Goal: Information Seeking & Learning: Learn about a topic

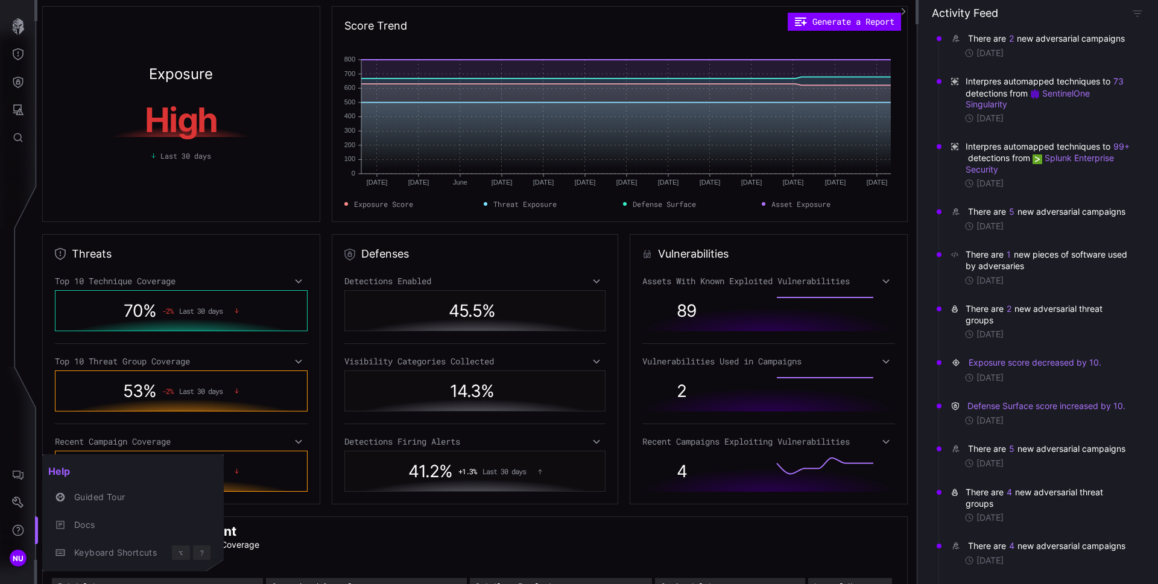
click at [1043, 242] on div at bounding box center [579, 292] width 1158 height 584
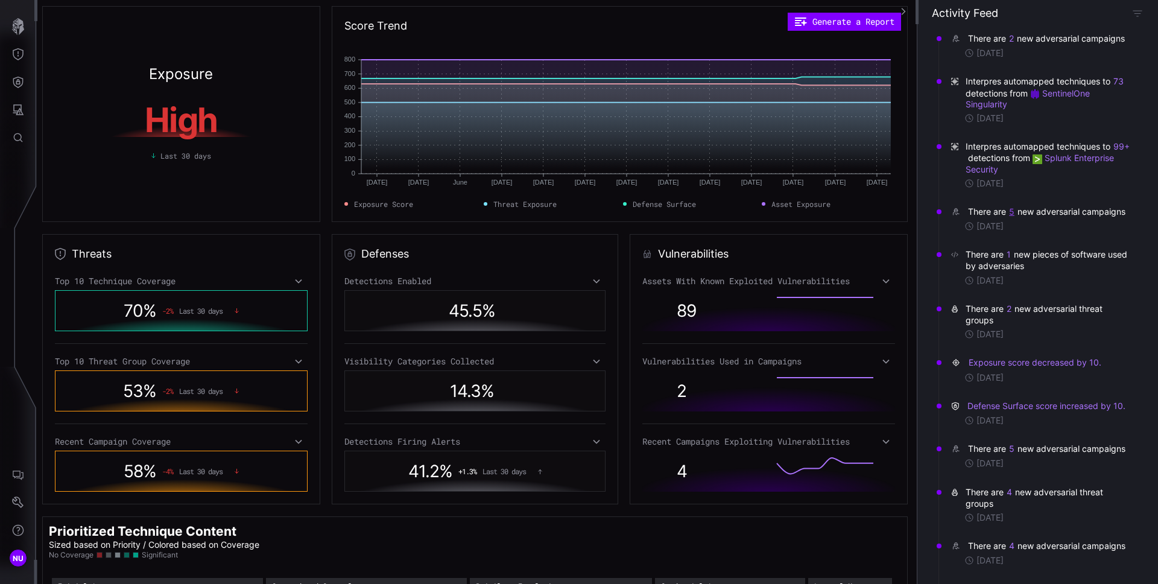
click at [1013, 217] on button "5" at bounding box center [1011, 211] width 6 height 11
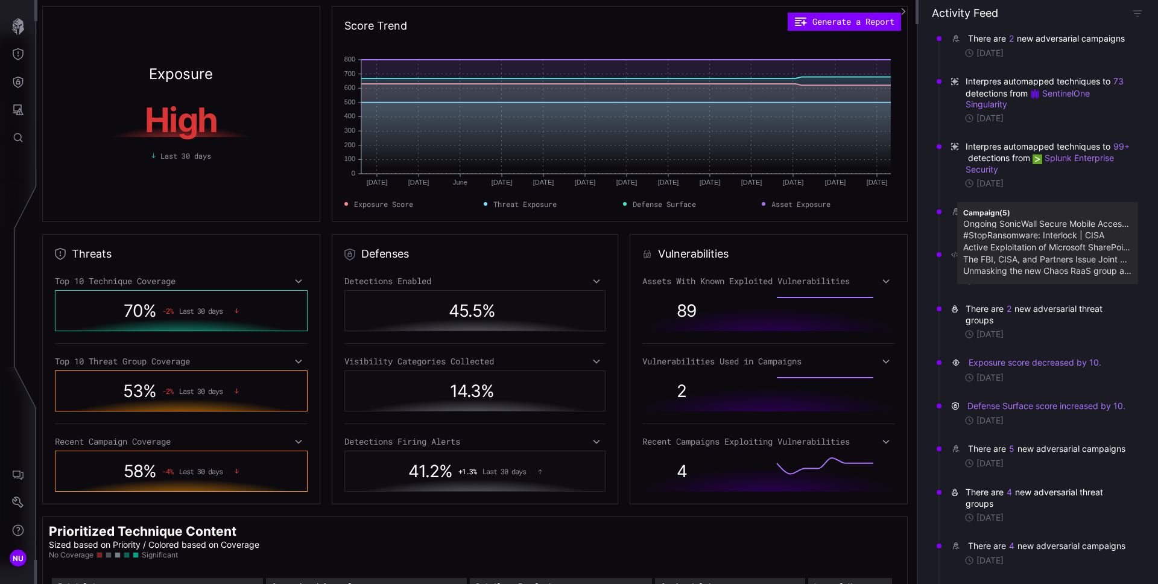
click at [1090, 202] on div "Campaign ( 5 ) Ongoing SonicWall Secure Mobile Access (SMA) Exploitation Campai…" at bounding box center [1047, 243] width 181 height 82
click at [1104, 271] on div "There are 1 new pieces of software used by adversaries" at bounding box center [1049, 259] width 166 height 23
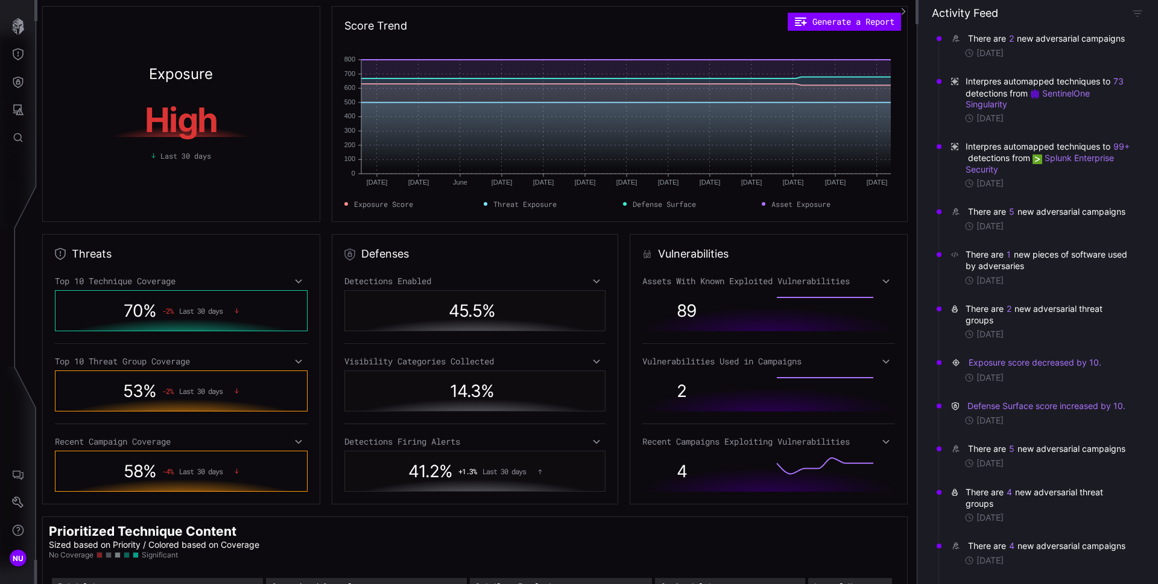
click at [1011, 271] on div "There are 1 new pieces of software used by adversaries" at bounding box center [1049, 259] width 166 height 23
click at [1010, 261] on button "1" at bounding box center [1008, 254] width 5 height 12
click at [18, 109] on icon "Attack Surface" at bounding box center [18, 110] width 12 height 12
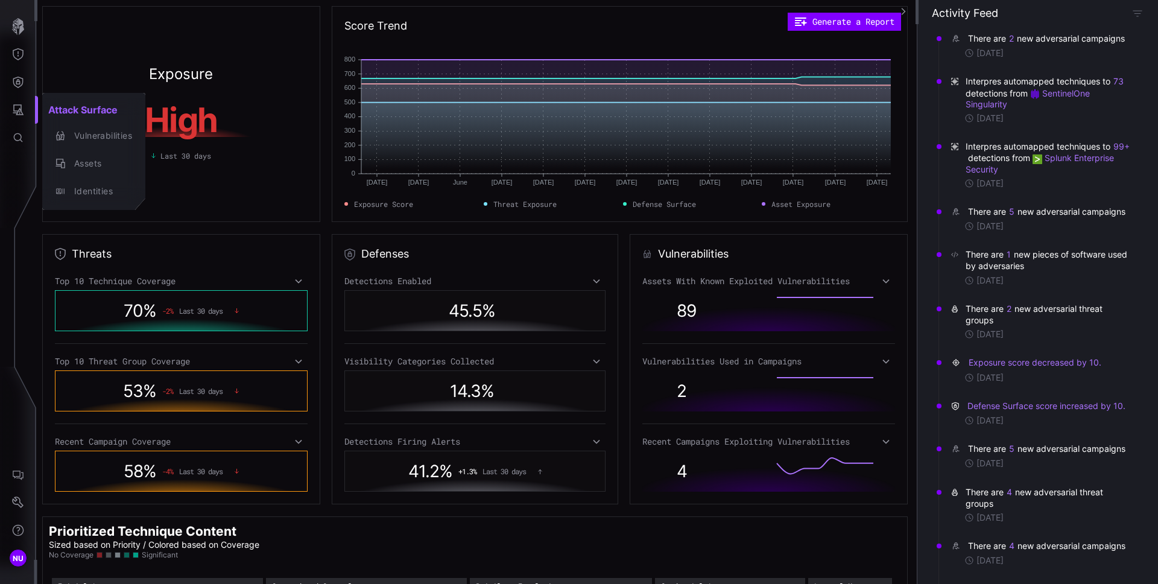
click at [16, 78] on div at bounding box center [579, 292] width 1158 height 584
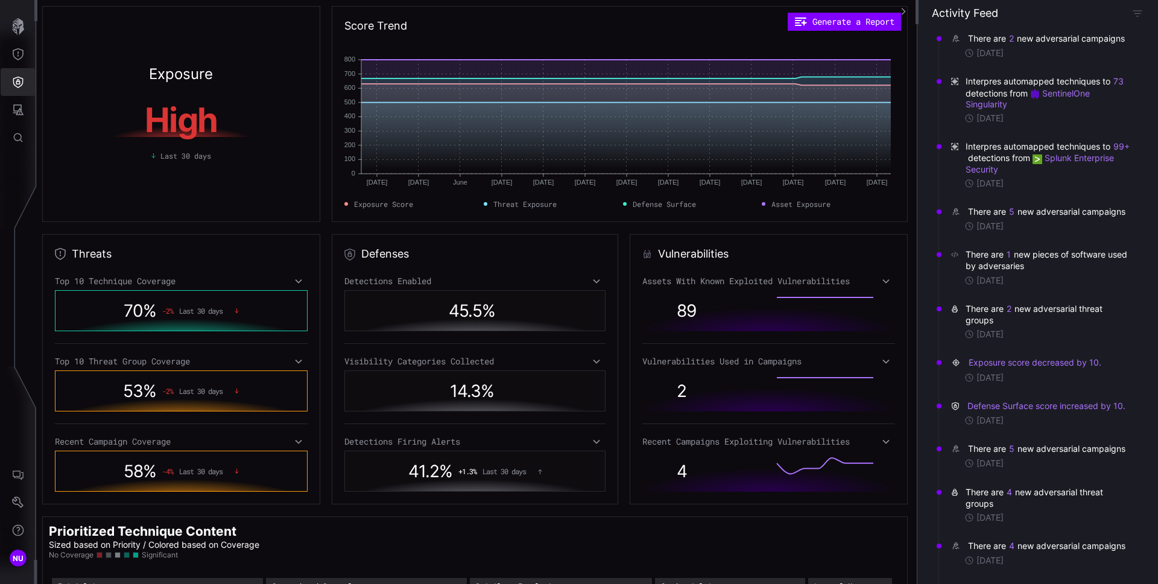
click at [19, 83] on icon "Defense Surface" at bounding box center [18, 82] width 12 height 12
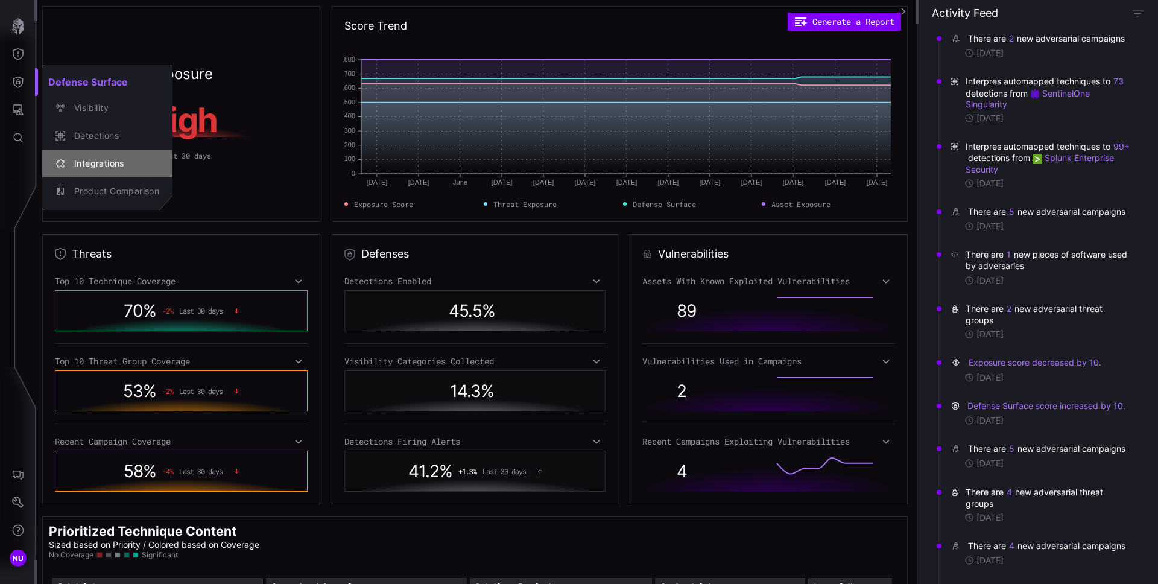
click at [104, 166] on div "Integrations" at bounding box center [113, 163] width 91 height 15
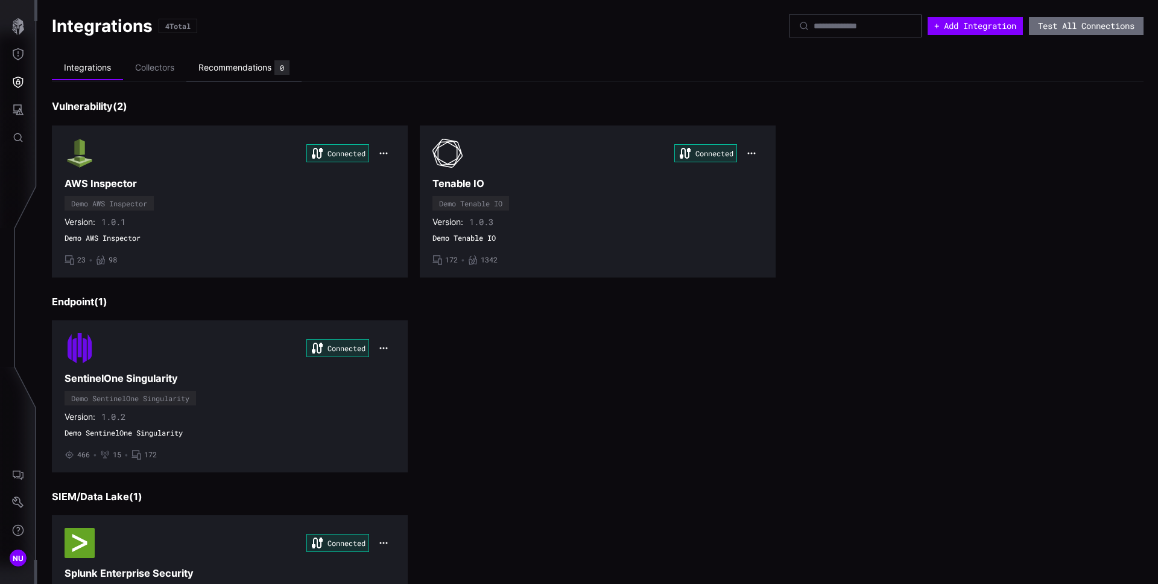
click at [212, 72] on div "Recommendations" at bounding box center [234, 67] width 73 height 11
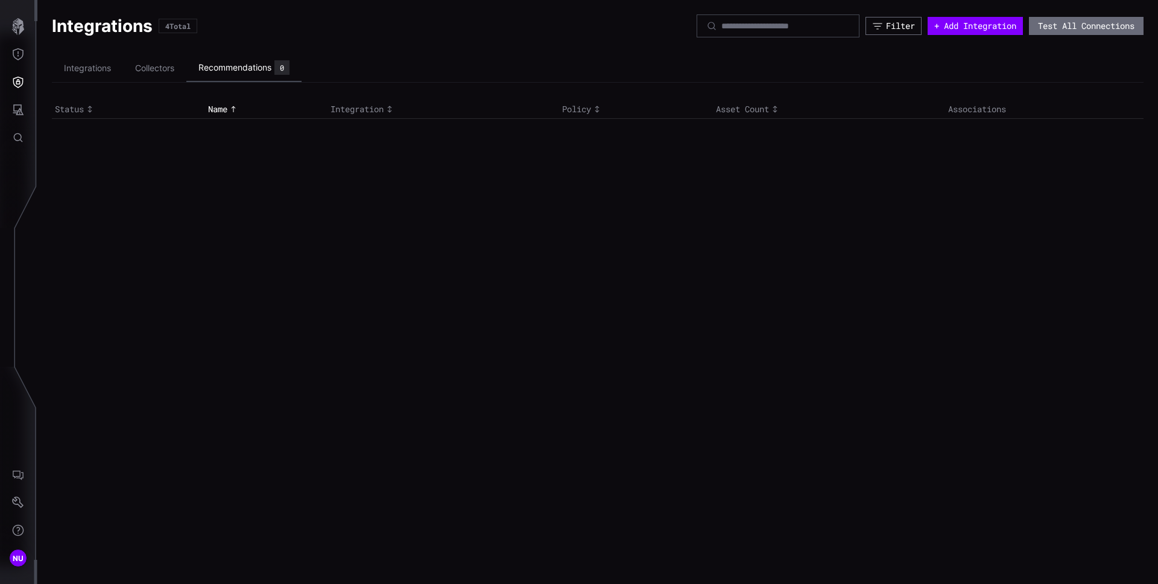
click at [261, 66] on div "Recommendations" at bounding box center [234, 67] width 73 height 11
click at [465, 123] on div "Integrations 4 Total Filter + Add Integration Test All Connections Integrations…" at bounding box center [597, 67] width 1121 height 134
click at [163, 69] on li "Collectors" at bounding box center [154, 69] width 63 height 24
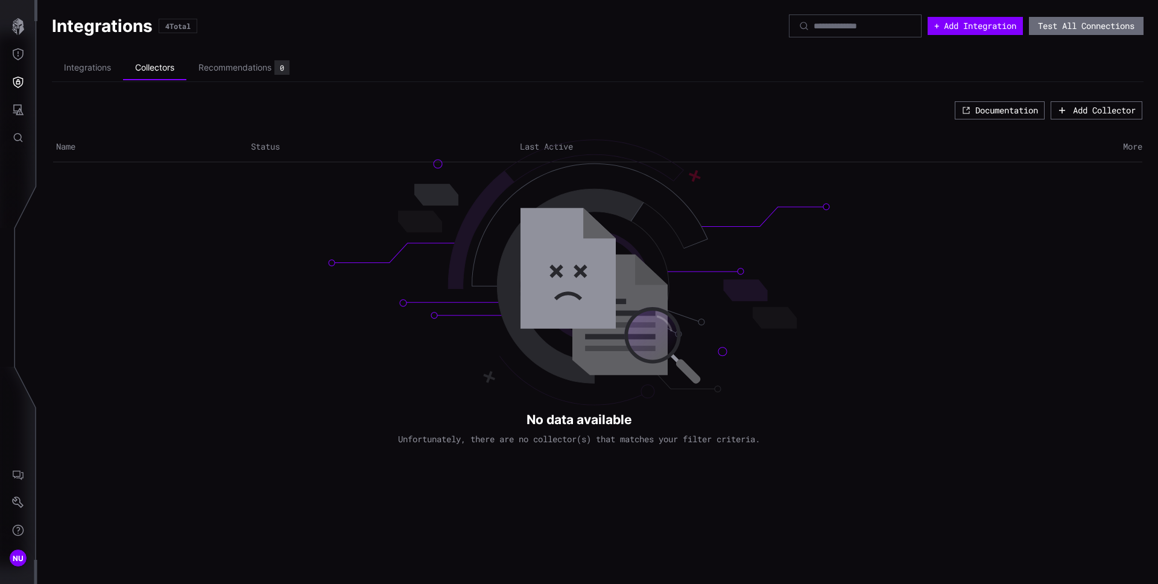
drag, startPoint x: 568, startPoint y: 261, endPoint x: 537, endPoint y: 324, distance: 70.4
click at [536, 324] on div "Integrations 4 Total + Add Integration Test All Connections Integrations Collec…" at bounding box center [597, 292] width 1121 height 584
click at [289, 139] on th "Status" at bounding box center [382, 147] width 269 height 30
click at [441, 152] on th "Status" at bounding box center [382, 147] width 269 height 30
click at [539, 148] on th "Last Active" at bounding box center [744, 147] width 454 height 30
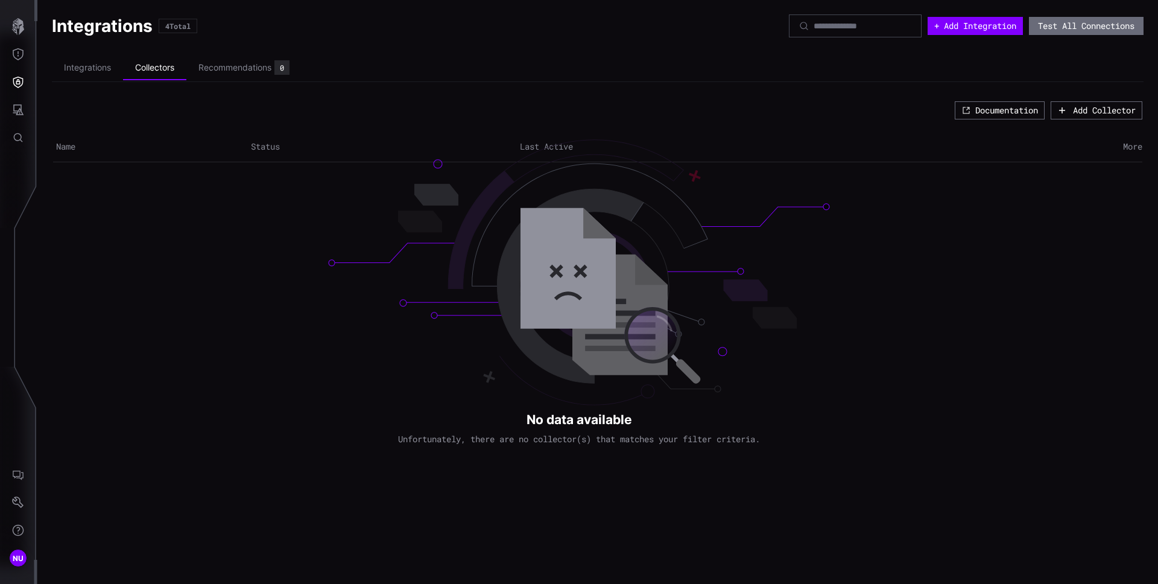
click at [285, 152] on th "Status" at bounding box center [382, 147] width 269 height 30
click at [72, 72] on li "Integrations" at bounding box center [87, 68] width 71 height 24
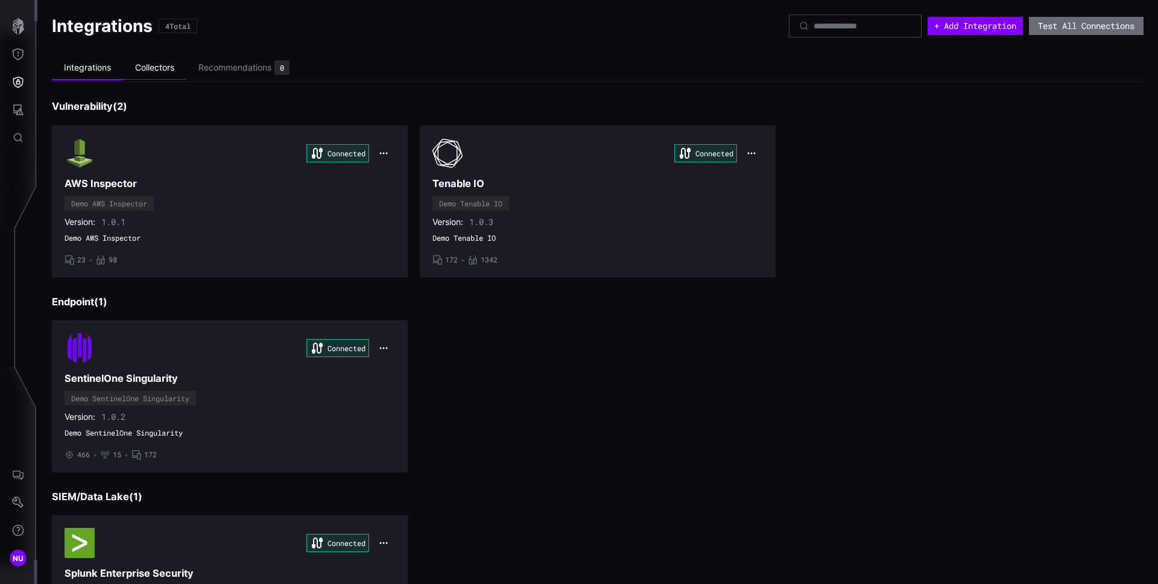
click at [166, 71] on li "Collectors" at bounding box center [154, 68] width 63 height 24
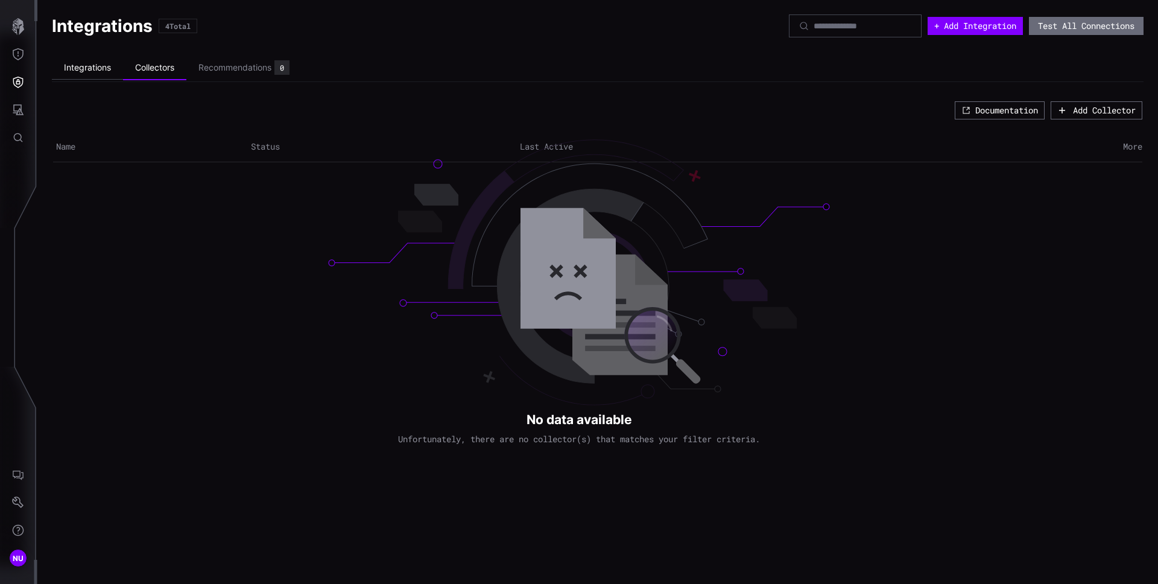
click at [78, 72] on li "Integrations" at bounding box center [87, 68] width 71 height 24
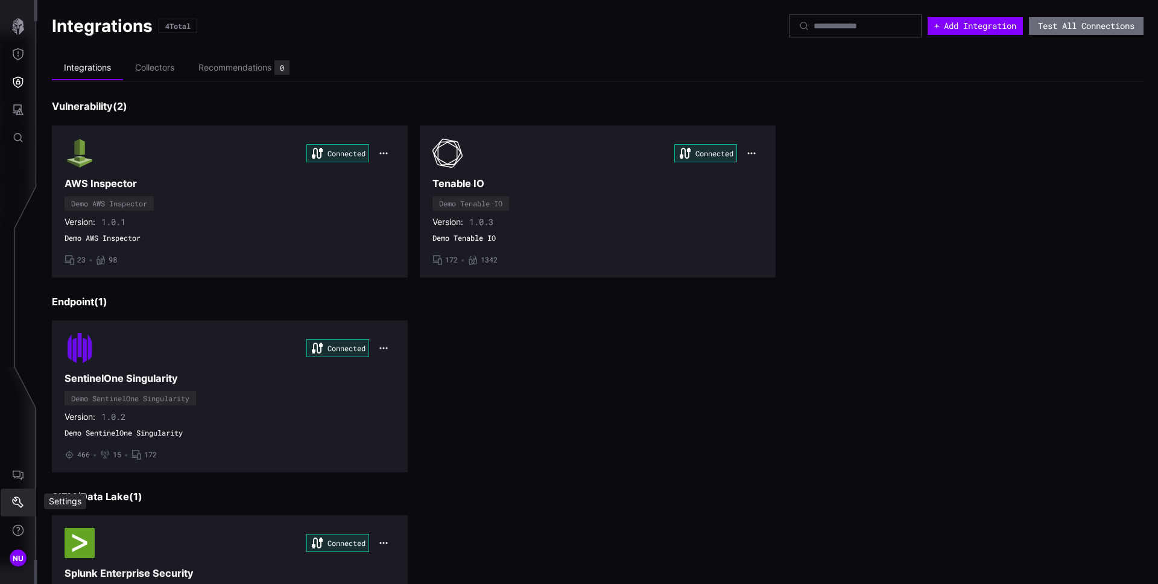
click at [13, 504] on icon "Settings" at bounding box center [18, 502] width 12 height 12
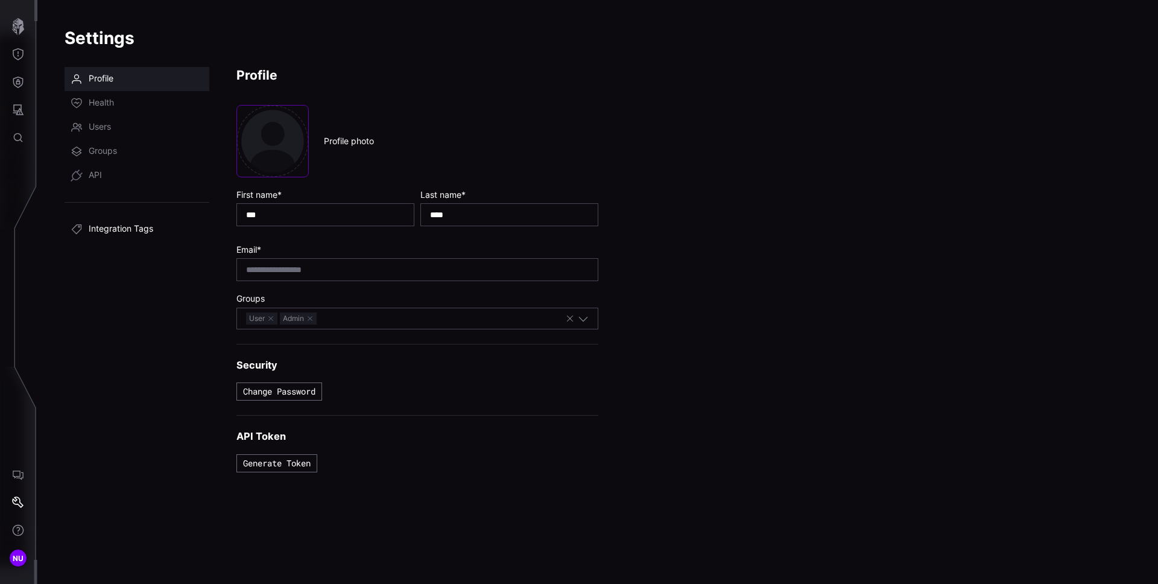
click at [128, 222] on link "Integration Tags" at bounding box center [137, 229] width 145 height 24
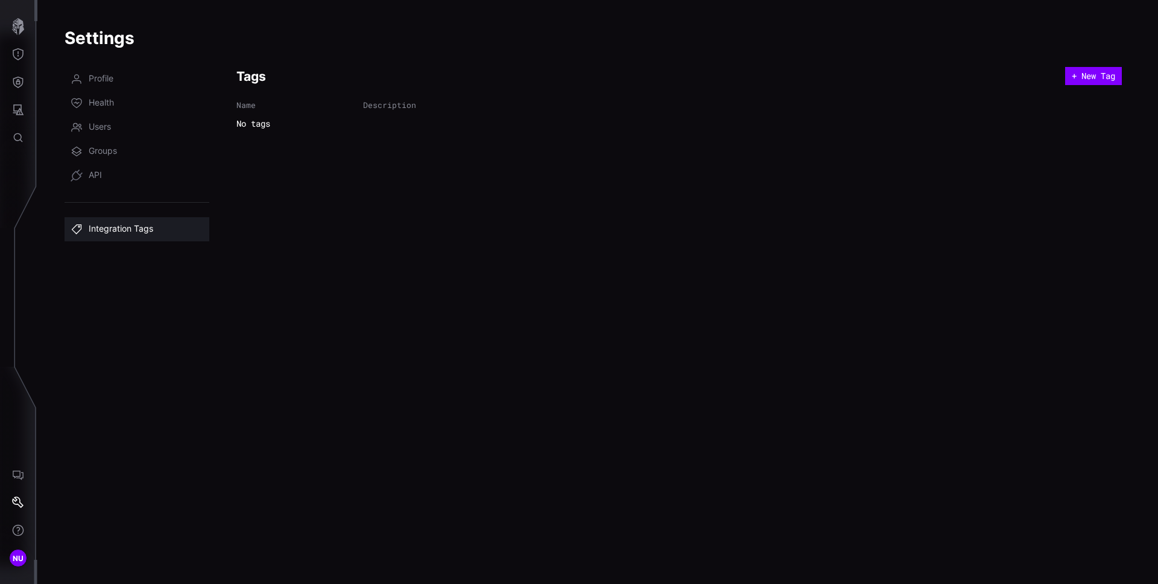
click at [387, 220] on div "Tags + New Tag Name Description No tags" at bounding box center [678, 318] width 885 height 502
click at [19, 101] on button "Attack Surface" at bounding box center [18, 110] width 35 height 28
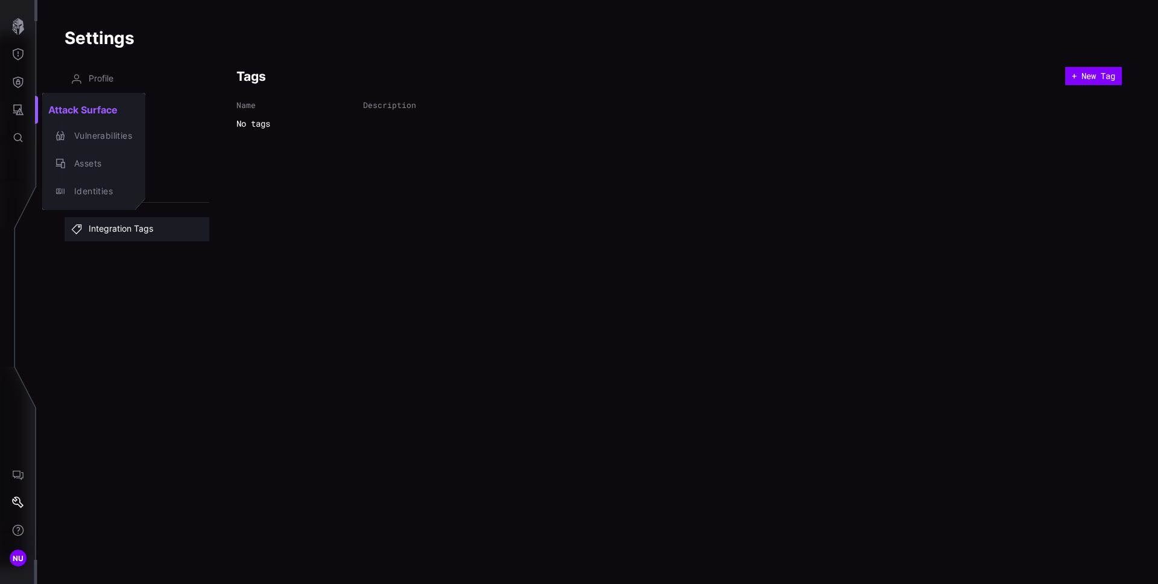
click at [18, 84] on div at bounding box center [579, 292] width 1158 height 584
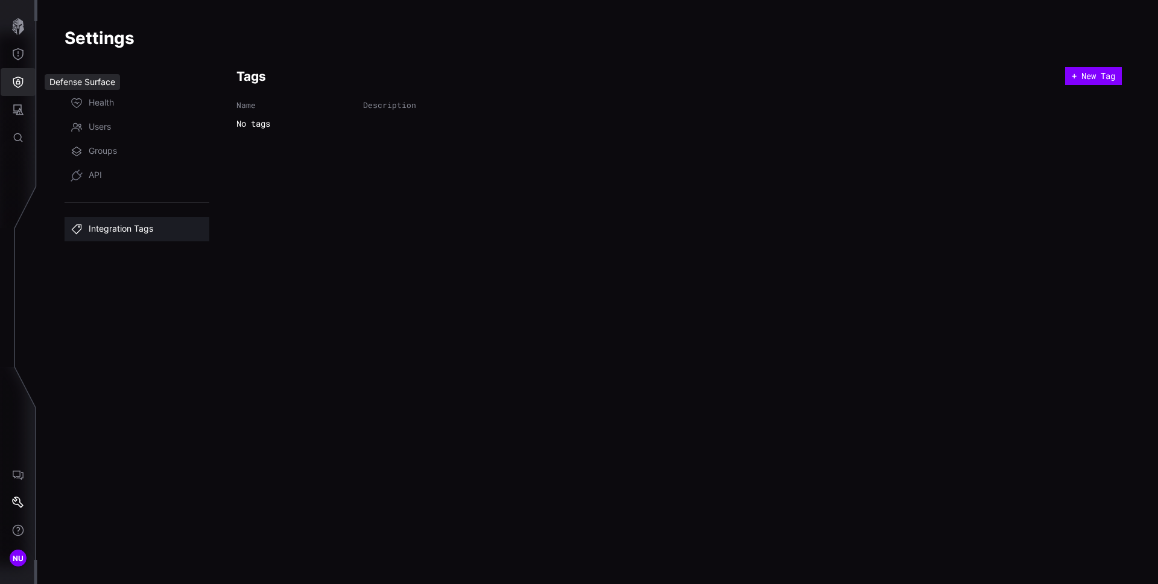
click at [18, 84] on icon "Defense Surface" at bounding box center [18, 82] width 10 height 11
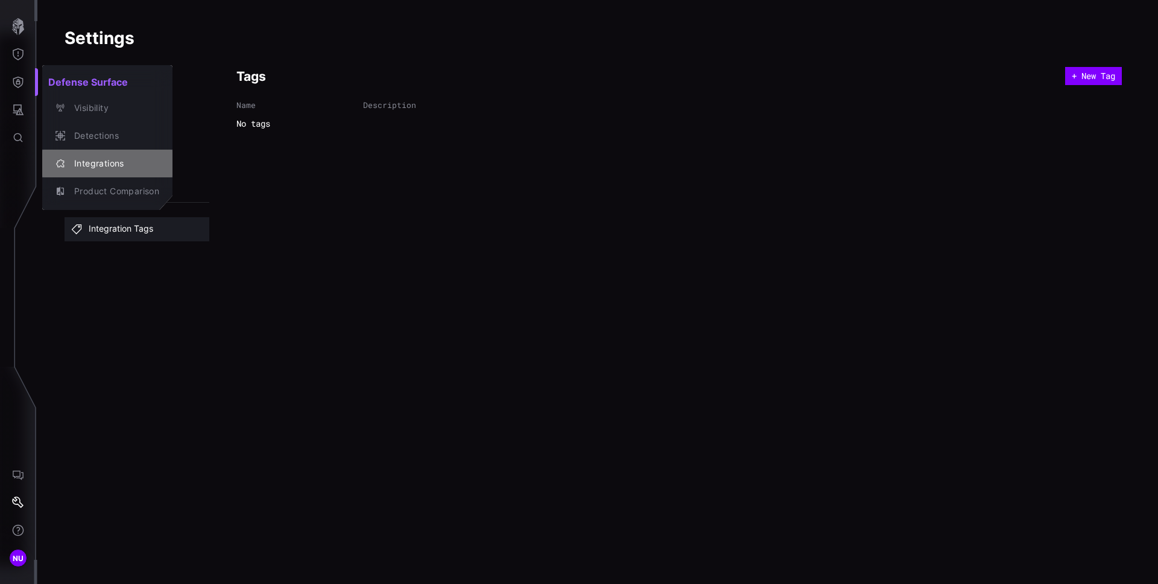
click at [95, 156] on div "Integrations" at bounding box center [113, 163] width 91 height 15
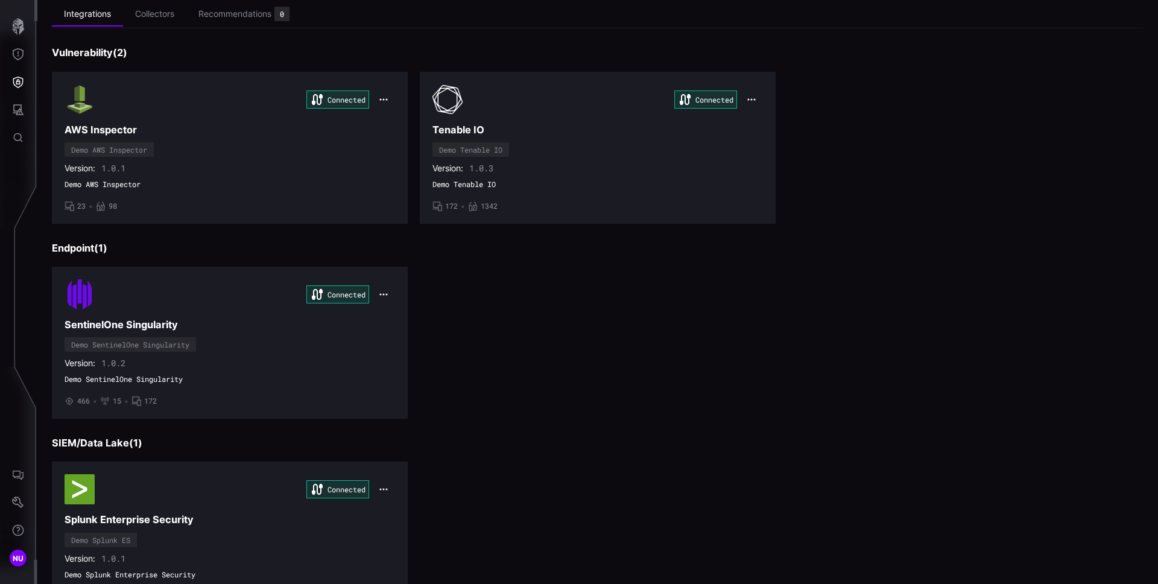
scroll to position [116, 0]
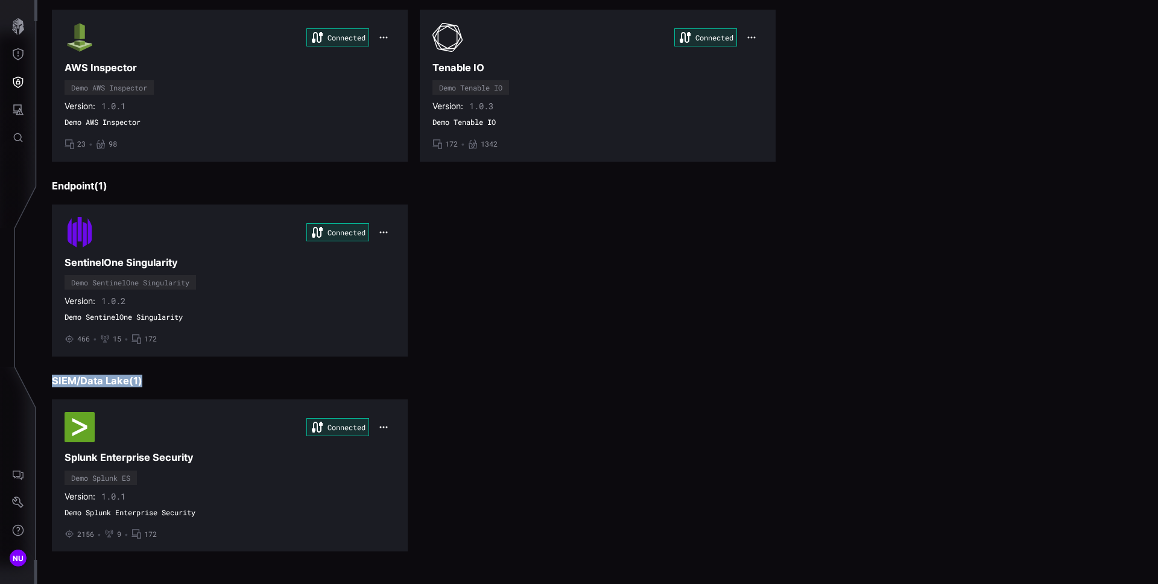
drag, startPoint x: 144, startPoint y: 383, endPoint x: 51, endPoint y: 381, distance: 92.9
click at [52, 381] on h3 "SIEM/Data Lake ( 1 )" at bounding box center [598, 381] width 1092 height 13
copy h3 "SIEM/Data Lake ( 1 )"
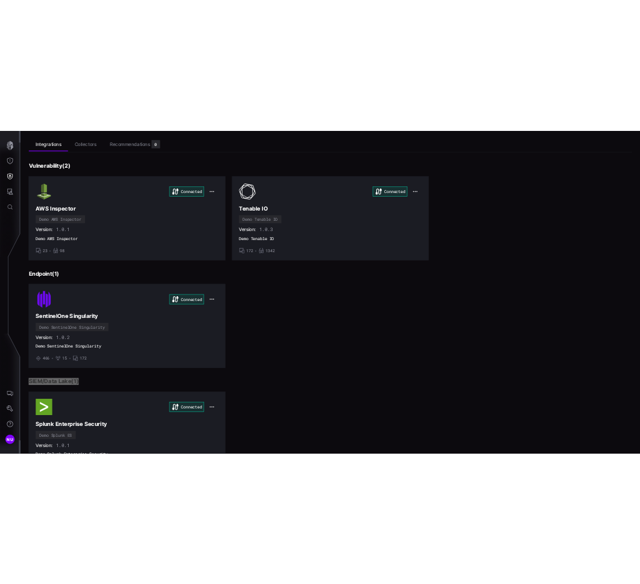
scroll to position [0, 0]
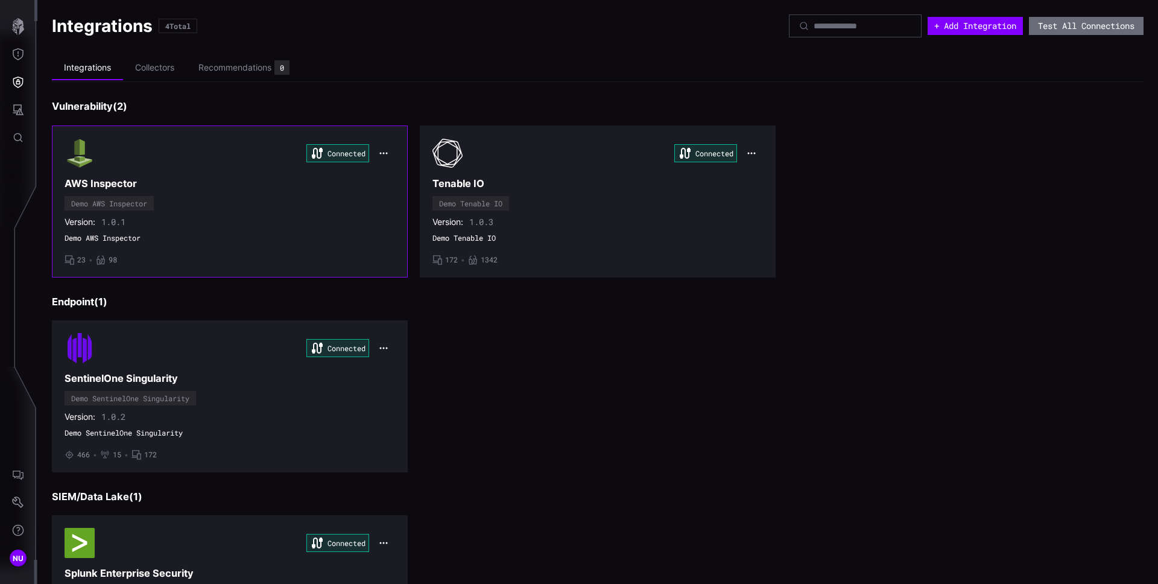
click at [115, 188] on h3 "AWS Inspector" at bounding box center [230, 183] width 330 height 13
click at [115, 188] on div "Integrations 4 Total + Add Integration Test All Connections Integrations Collec…" at bounding box center [597, 292] width 1121 height 584
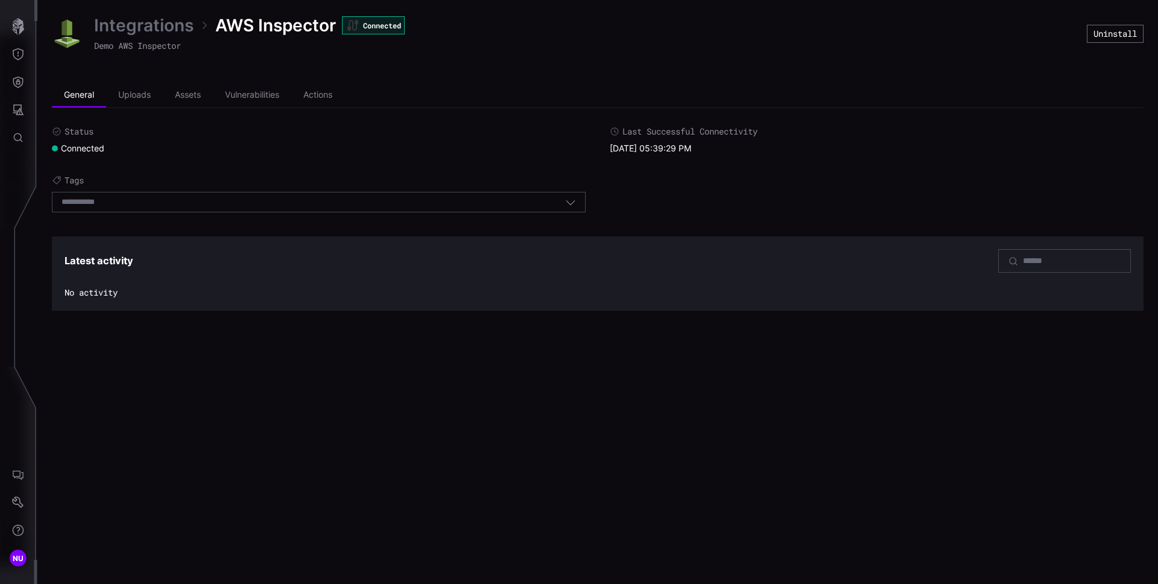
click at [282, 30] on span "AWS Inspector" at bounding box center [275, 25] width 121 height 22
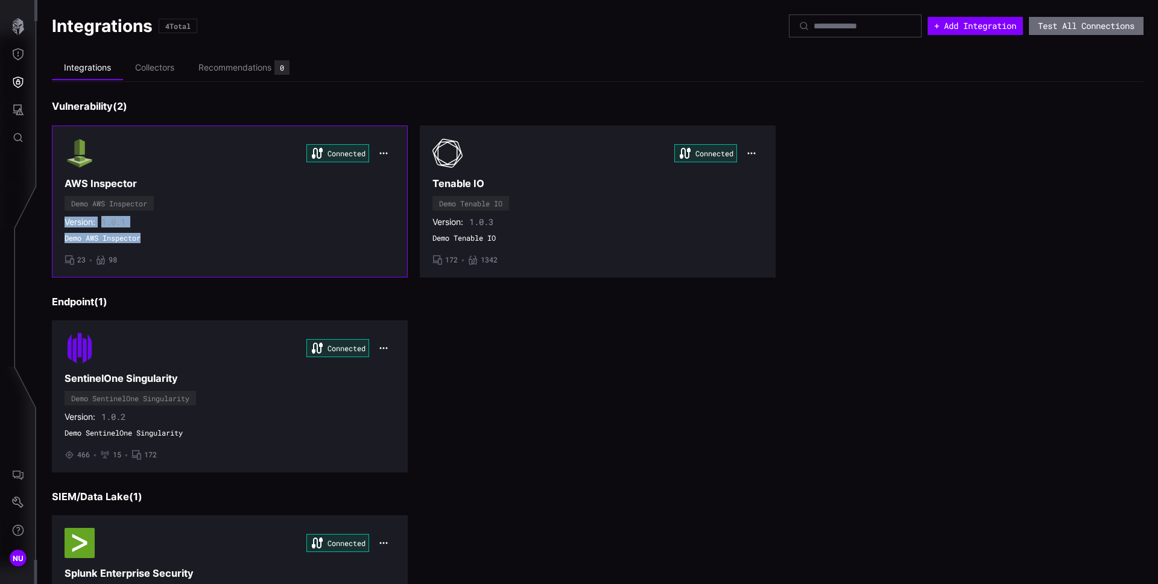
drag, startPoint x: 133, startPoint y: 234, endPoint x: 60, endPoint y: 224, distance: 74.3
click at [60, 224] on section "Connected AWS Inspector Demo AWS Inspector Version: 1.0.1 Demo AWS Inspector • …" at bounding box center [230, 201] width 356 height 152
drag, startPoint x: 154, startPoint y: 236, endPoint x: 63, endPoint y: 223, distance: 91.5
click at [63, 223] on section "Connected AWS Inspector Demo AWS Inspector Version: 1.0.1 Demo AWS Inspector • …" at bounding box center [230, 201] width 356 height 152
drag, startPoint x: 160, startPoint y: 200, endPoint x: 148, endPoint y: 204, distance: 13.0
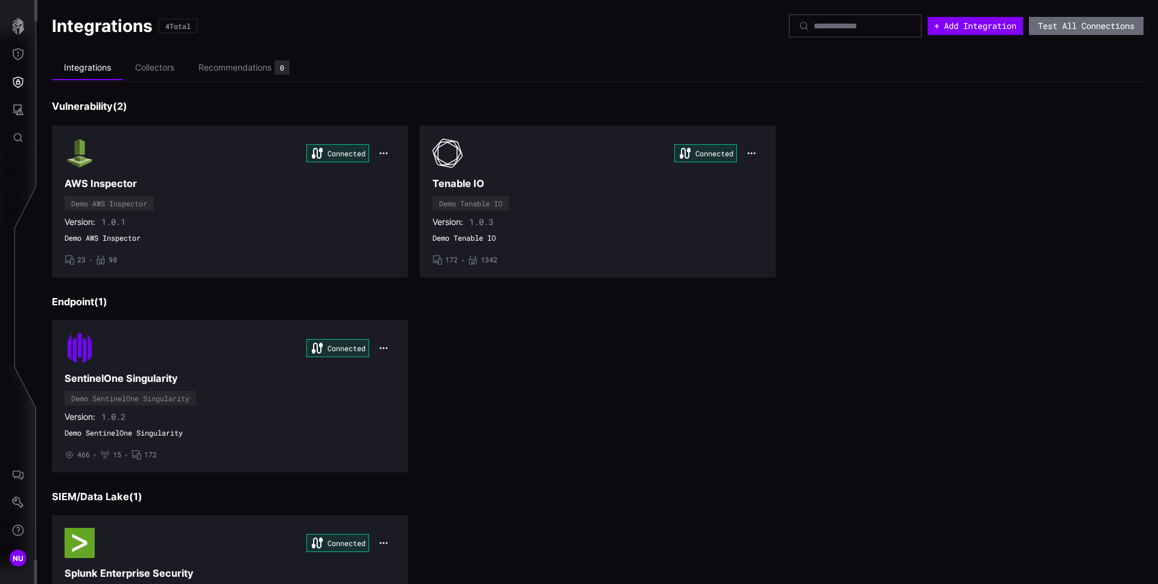
click at [148, 204] on div "Connected AWS Inspector Demo AWS Inspector Version: 1.0.1 Demo AWS Inspector • …" at bounding box center [230, 201] width 330 height 127
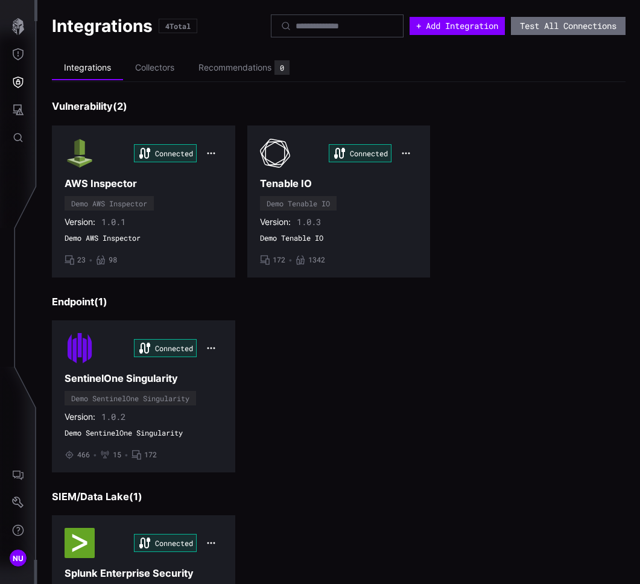
click at [459, 303] on h3 "Endpoint ( 1 )" at bounding box center [339, 302] width 574 height 13
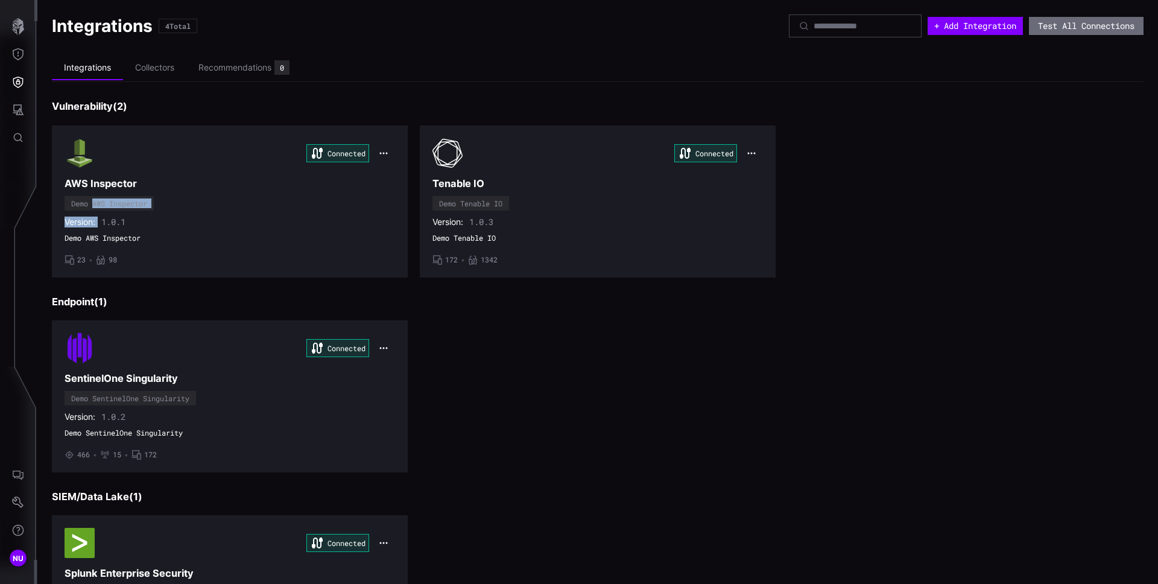
drag, startPoint x: 165, startPoint y: 206, endPoint x: 100, endPoint y: 203, distance: 64.6
click at [93, 203] on div "Connected AWS Inspector Demo AWS Inspector Version: 1.0.1 Demo AWS Inspector • …" at bounding box center [230, 201] width 330 height 127
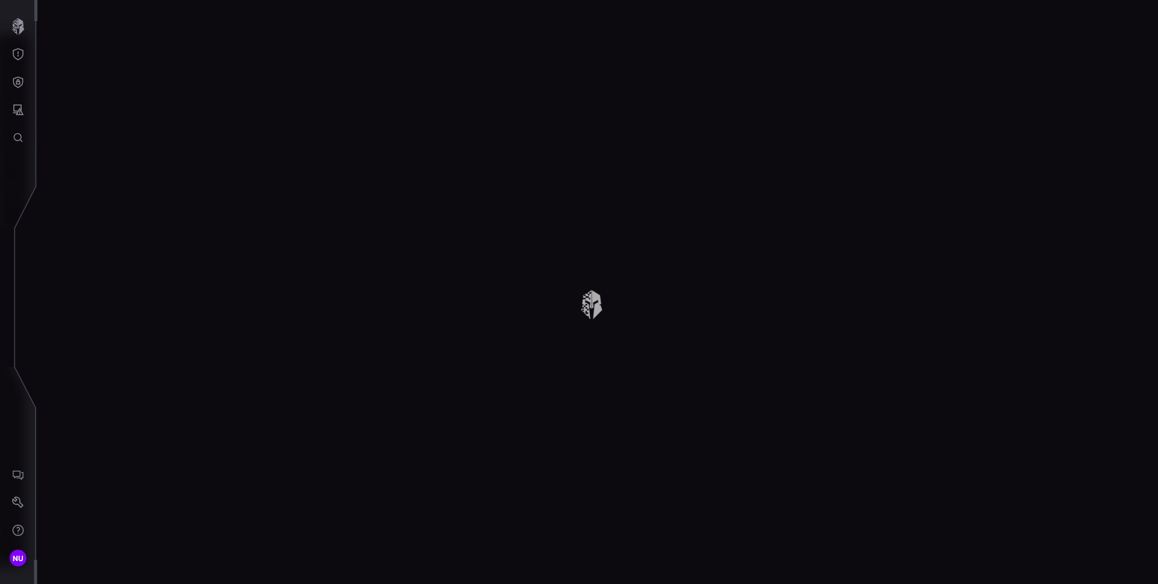
click at [180, 198] on div at bounding box center [597, 292] width 1121 height 584
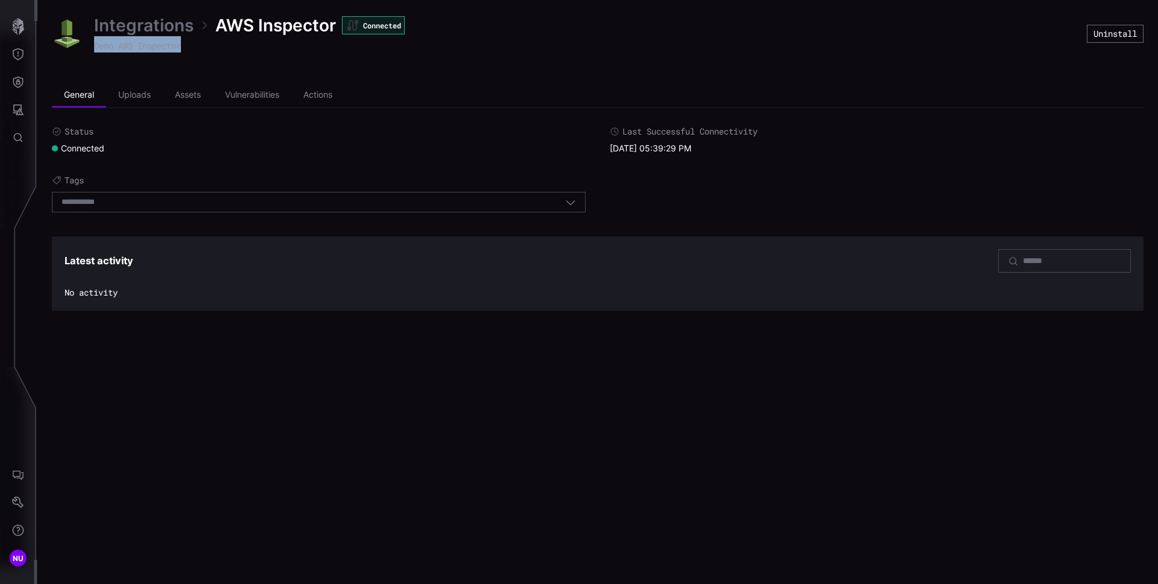
drag, startPoint x: 191, startPoint y: 48, endPoint x: 93, endPoint y: 46, distance: 98.3
click at [93, 46] on div "Integrations AWS Inspector Connected Demo AWS Inspector" at bounding box center [569, 33] width 1035 height 39
copy span "Demo AWS Inspector"
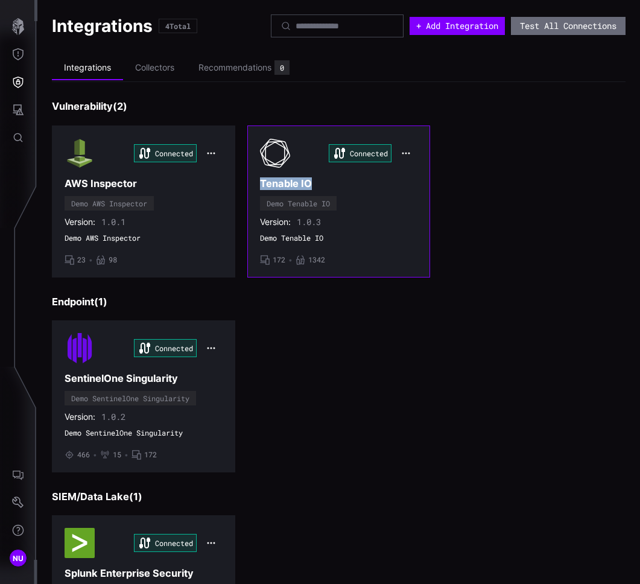
copy h3 "Tenable IO"
drag, startPoint x: 320, startPoint y: 184, endPoint x: 257, endPoint y: 183, distance: 63.3
click at [260, 183] on h3 "Tenable IO" at bounding box center [339, 183] width 158 height 13
click at [338, 204] on div "Connected Tenable IO Demo Tenable IO Version: 1.0.3 Demo Tenable IO • 172 • 1342" at bounding box center [339, 201] width 158 height 127
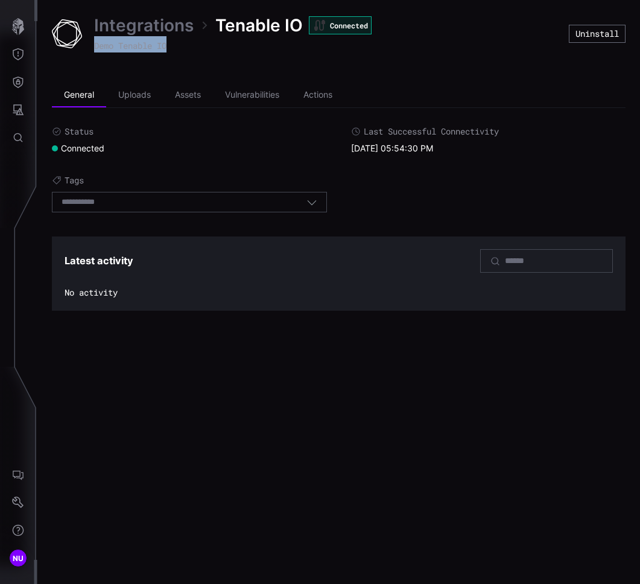
drag, startPoint x: 185, startPoint y: 46, endPoint x: 92, endPoint y: 47, distance: 92.9
click at [92, 47] on div "Integrations Tenable IO Connected Demo Tenable IO" at bounding box center [310, 33] width 517 height 39
copy span "Demo Tenable IO"
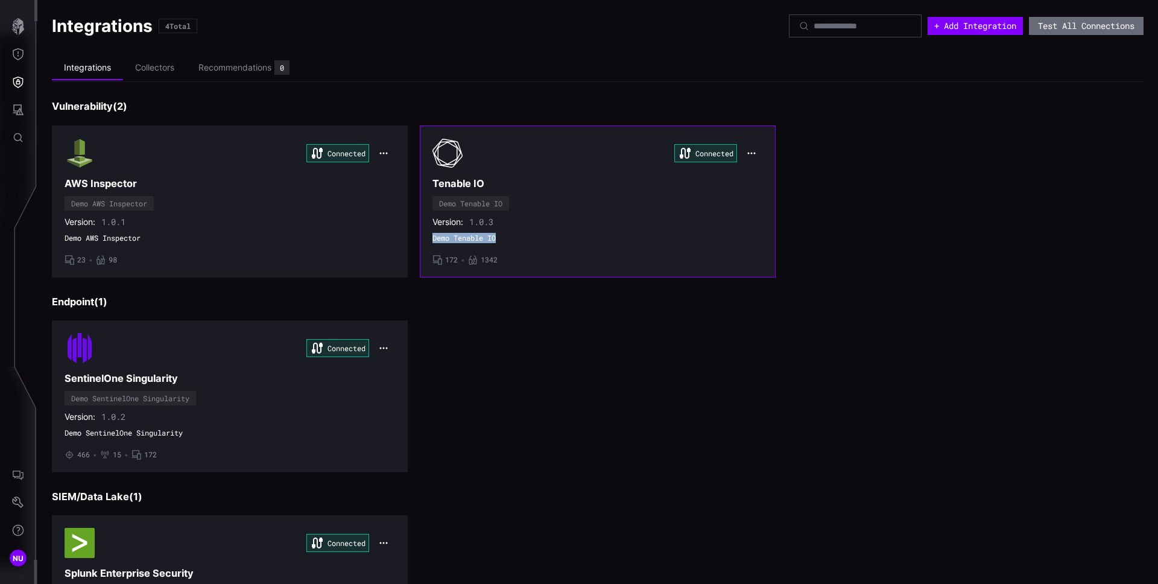
copy span "Demo Tenable IO"
drag, startPoint x: 501, startPoint y: 236, endPoint x: 428, endPoint y: 234, distance: 73.0
click at [428, 234] on section "Connected Tenable IO Demo Tenable IO Version: 1.0.3 Demo Tenable IO • 172 • 1342" at bounding box center [598, 201] width 356 height 152
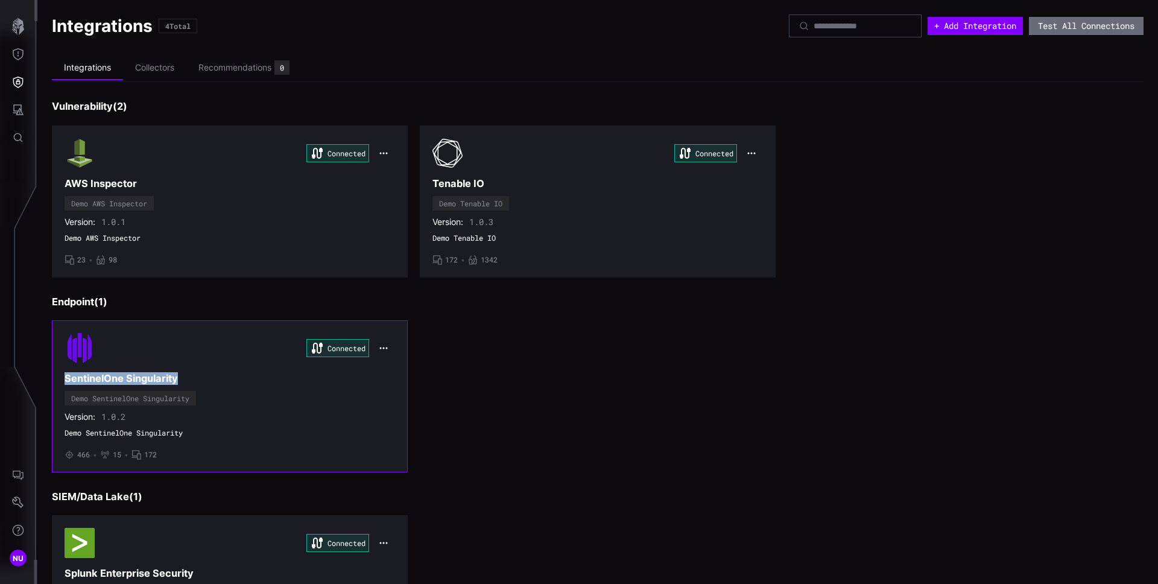
copy h3 "SentinelOne Singularity"
drag, startPoint x: 192, startPoint y: 377, endPoint x: 62, endPoint y: 375, distance: 129.7
click at [62, 375] on section "Connected SentinelOne Singularity Demo SentinelOne Singularity Version: 1.0.2 D…" at bounding box center [230, 396] width 356 height 152
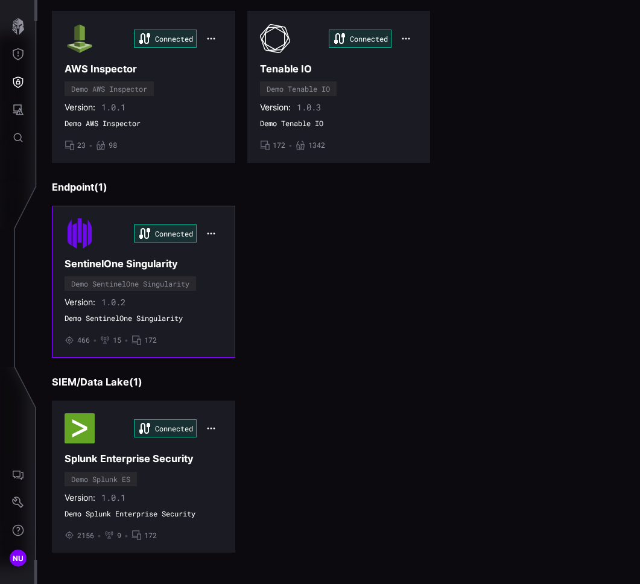
scroll to position [116, 0]
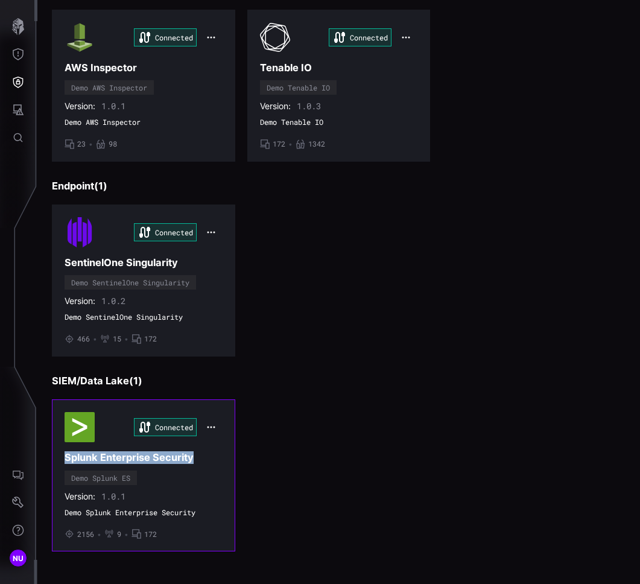
copy h3 "Splunk Enterprise Security"
drag, startPoint x: 199, startPoint y: 457, endPoint x: 209, endPoint y: 464, distance: 12.4
click at [209, 464] on div "Connected Splunk Enterprise Security Demo Splunk ES Version: 1.0.1 Demo Splunk …" at bounding box center [144, 475] width 158 height 127
